Goal: Task Accomplishment & Management: Use online tool/utility

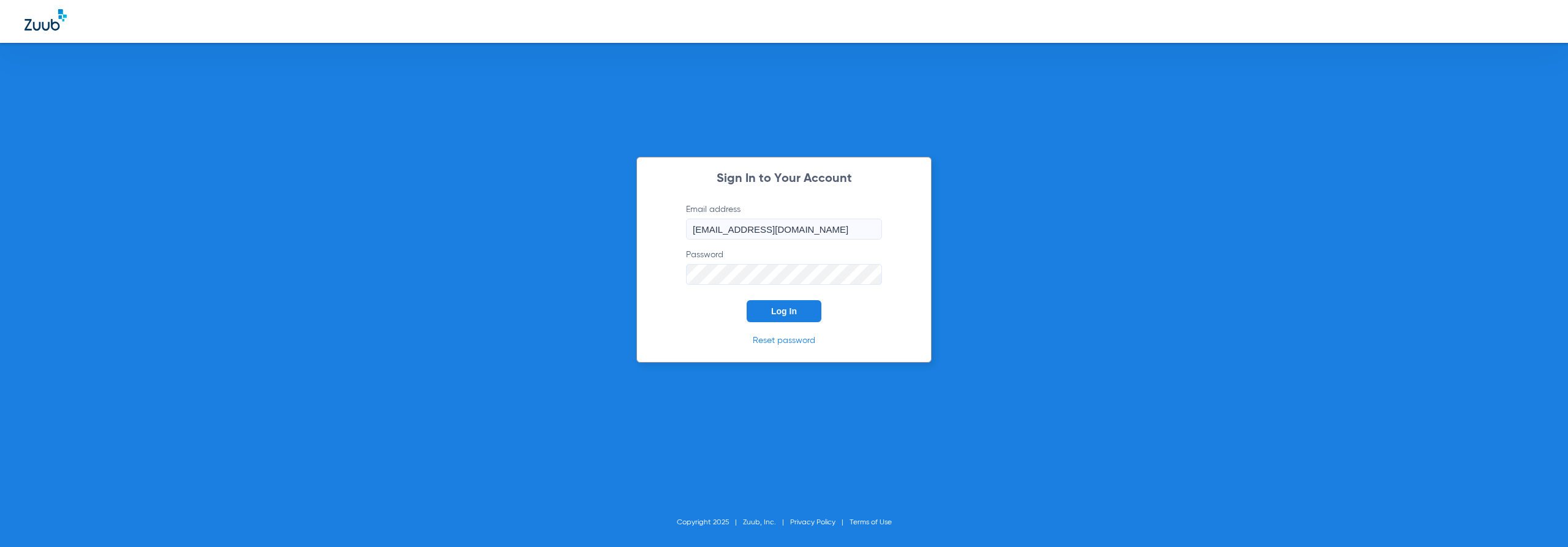
click at [753, 316] on button "Log In" at bounding box center [784, 311] width 75 height 22
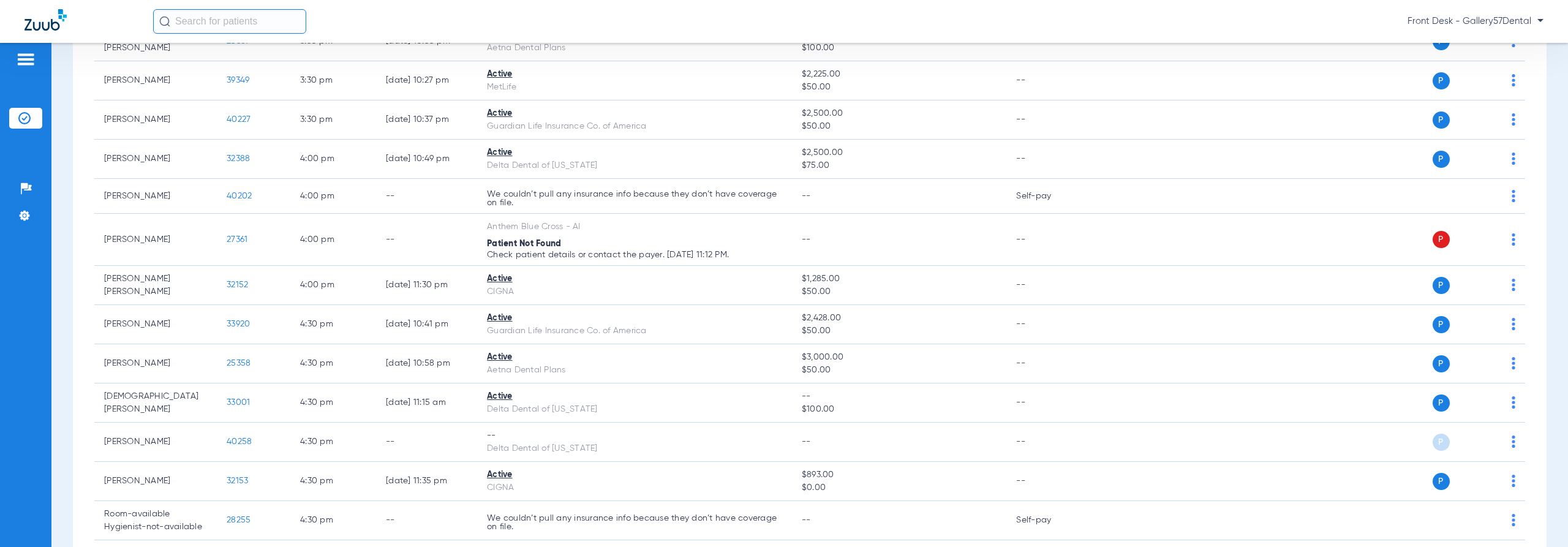
scroll to position [2103, 0]
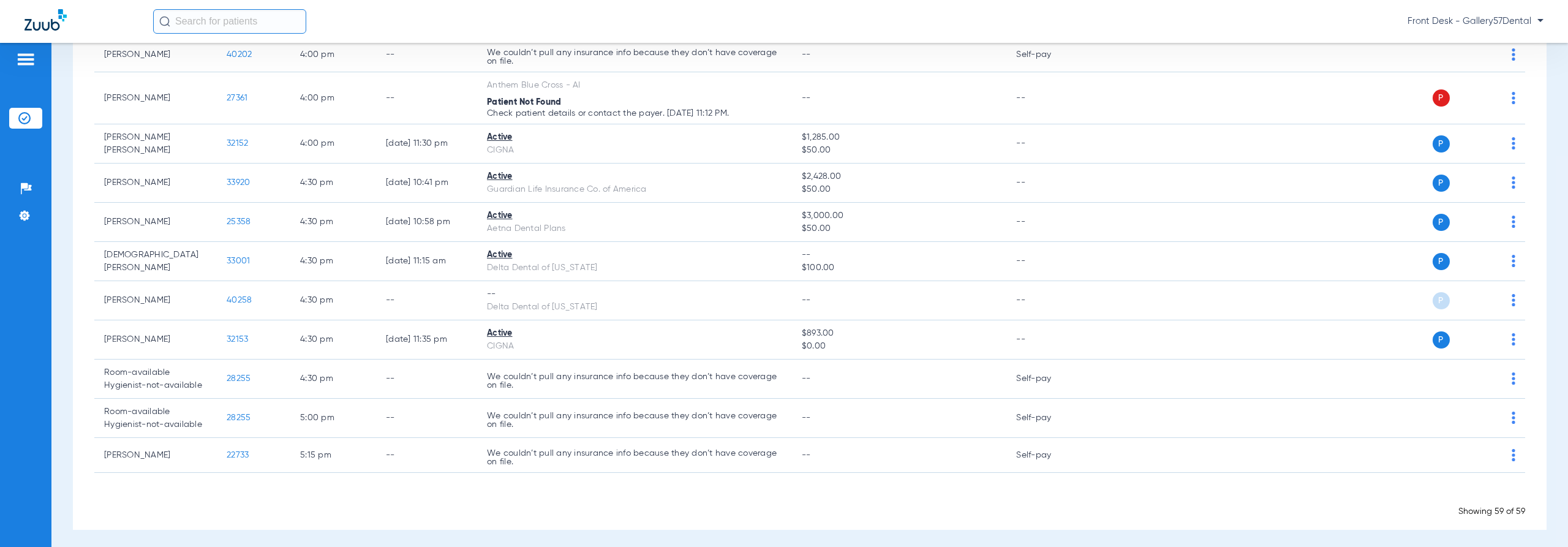
drag, startPoint x: 467, startPoint y: 354, endPoint x: 837, endPoint y: 574, distance: 430.5
click at [837, 546] on html "Front Desk - Gallery57Dental Patients Insurance Verification Setup Help Center …" at bounding box center [784, 274] width 1568 height 547
click at [804, 529] on div "Schedule Insurance Verification History Last Appt. Sync Time: Today - 12:35 PM …" at bounding box center [810, 295] width 1516 height 504
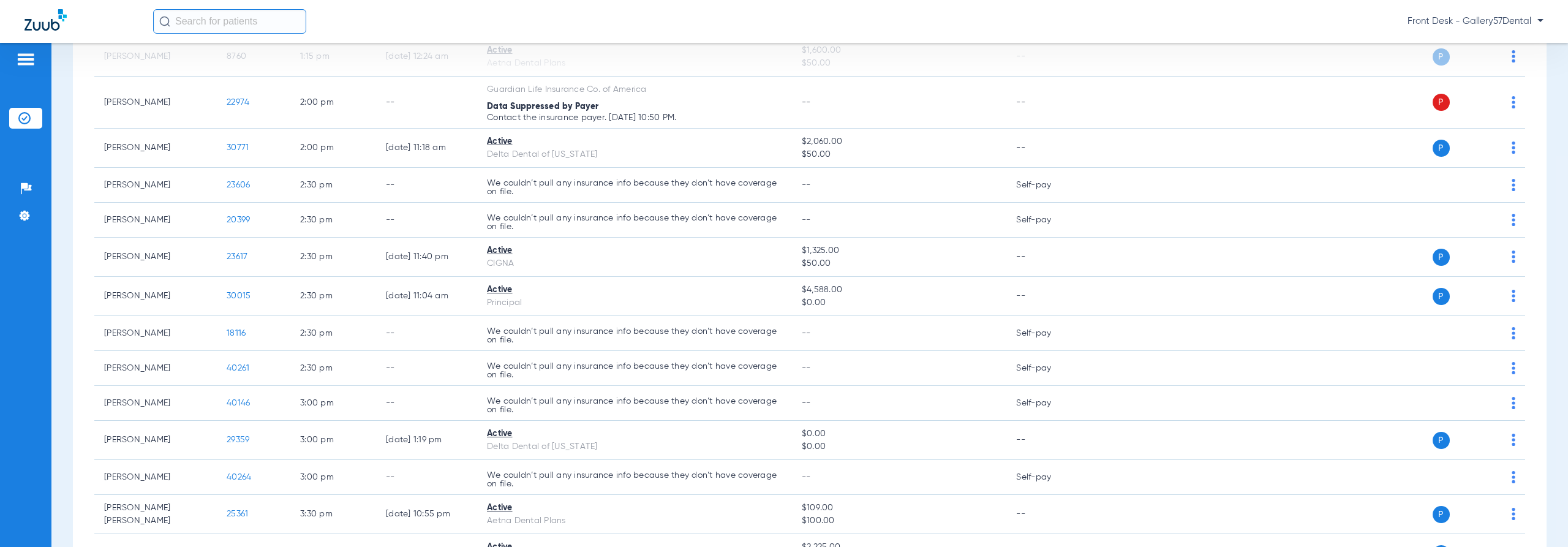
scroll to position [1307, 0]
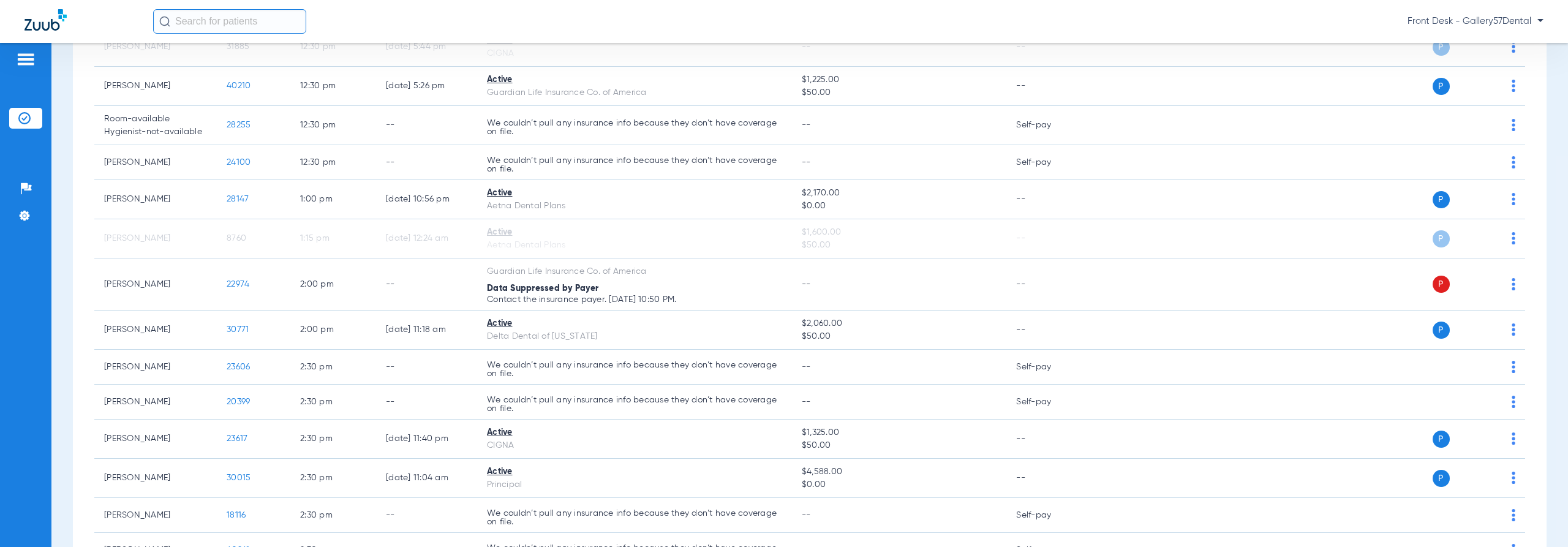
click at [45, 14] on img at bounding box center [45, 20] width 42 height 21
click at [46, 27] on img at bounding box center [45, 20] width 42 height 21
drag, startPoint x: 64, startPoint y: 21, endPoint x: 52, endPoint y: 0, distance: 24.2
click at [63, 21] on img at bounding box center [45, 20] width 42 height 21
